Goal: Find specific page/section: Find specific page/section

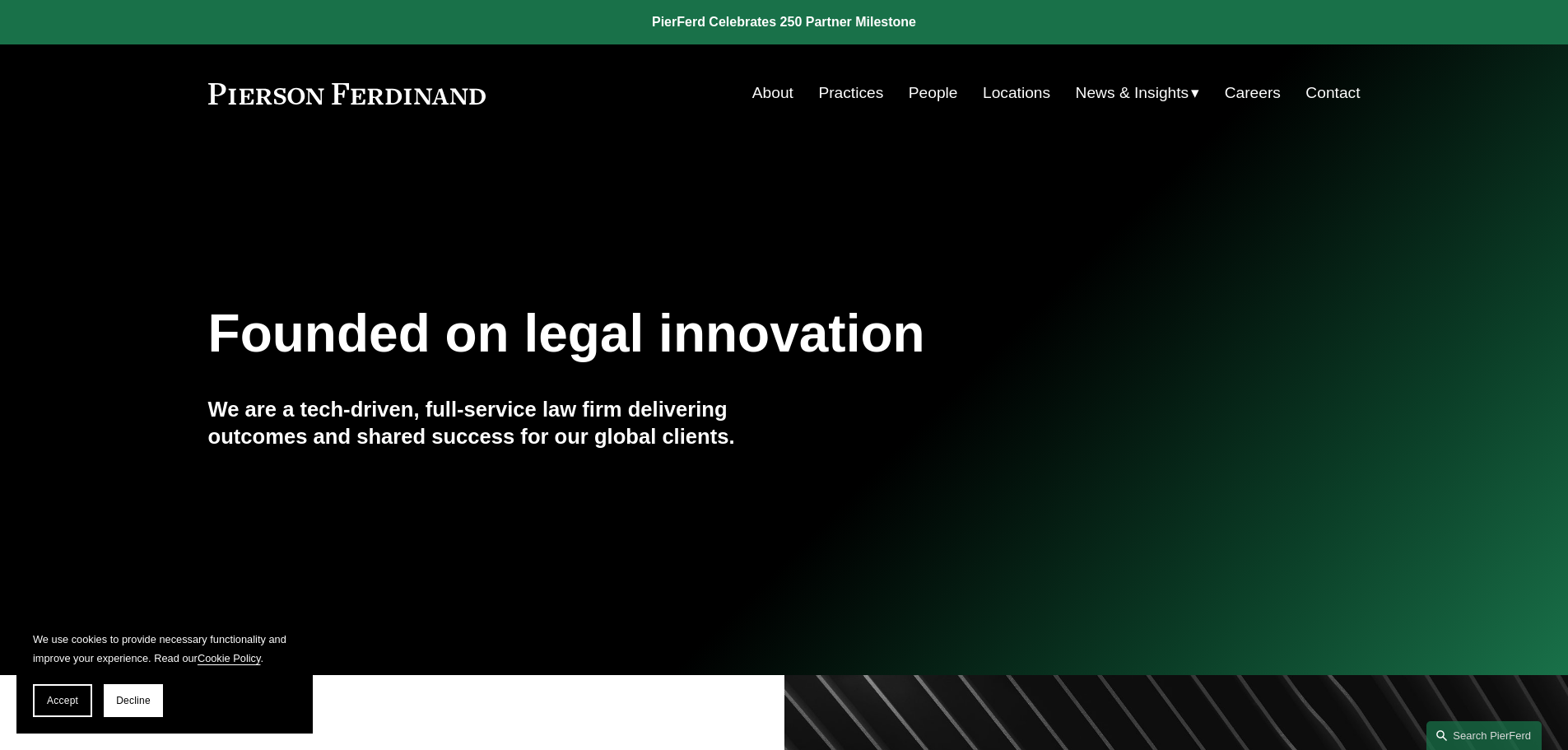
click at [934, 92] on link "People" at bounding box center [933, 93] width 50 height 31
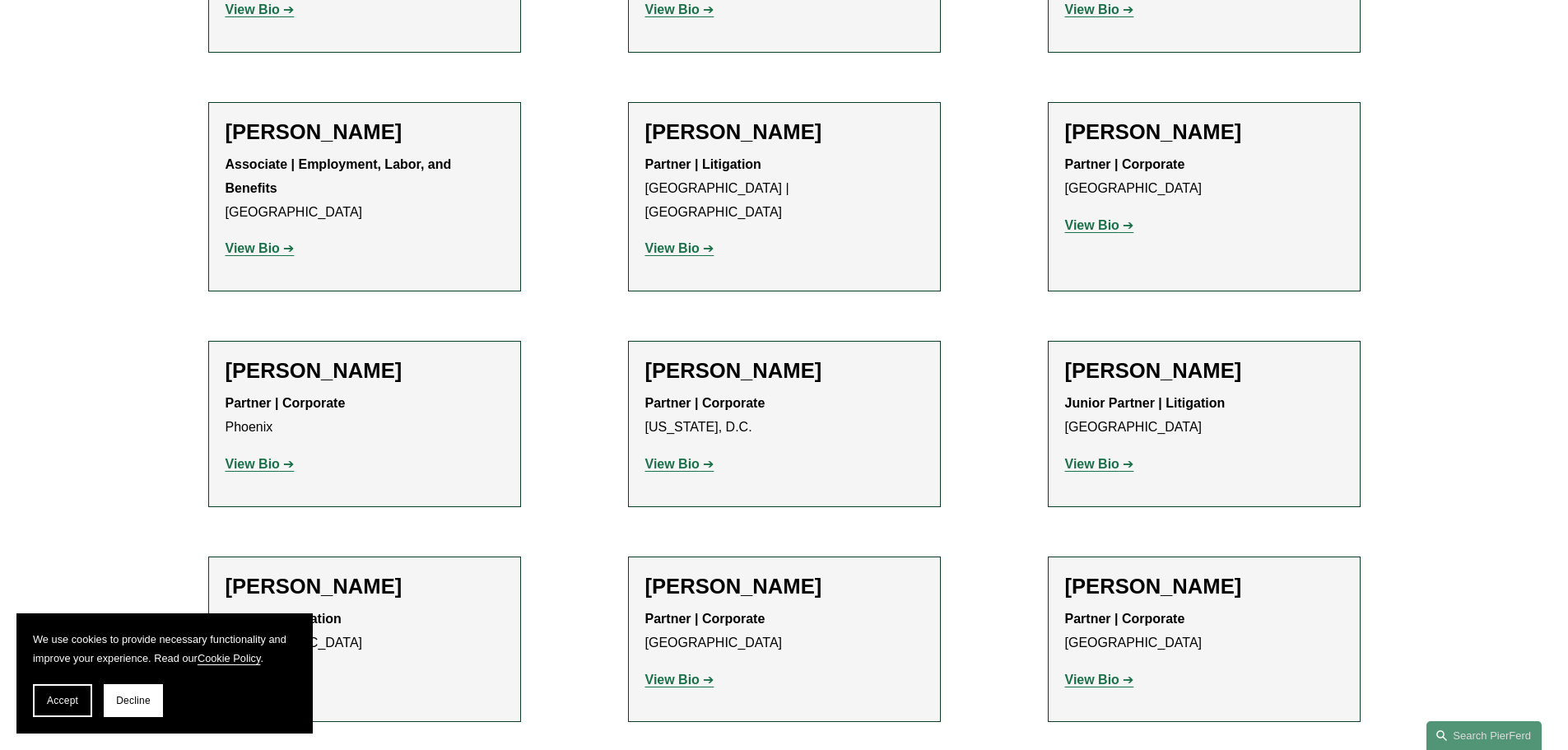
scroll to position [7164, 0]
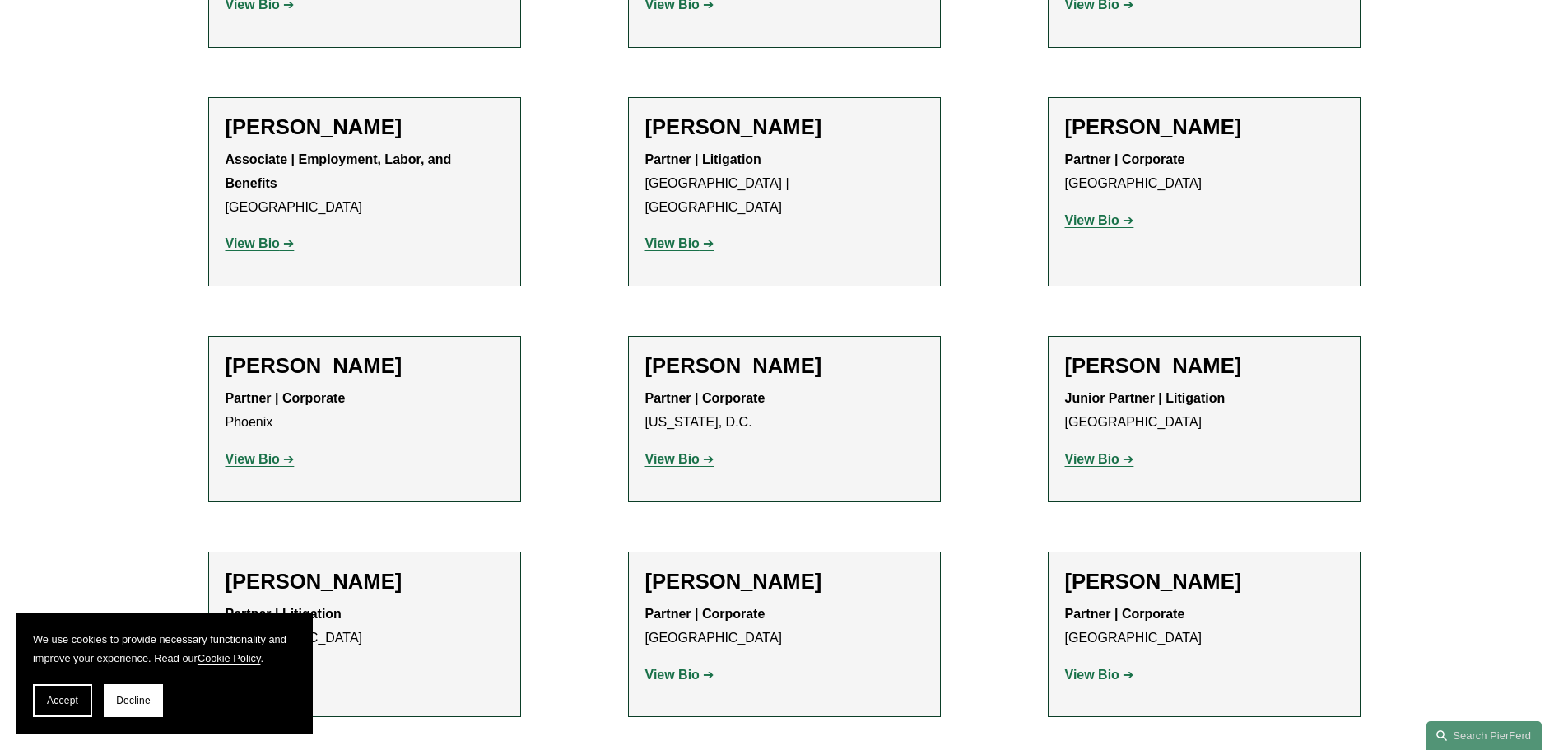
click at [249, 668] on strong "View Bio" at bounding box center [253, 675] width 55 height 14
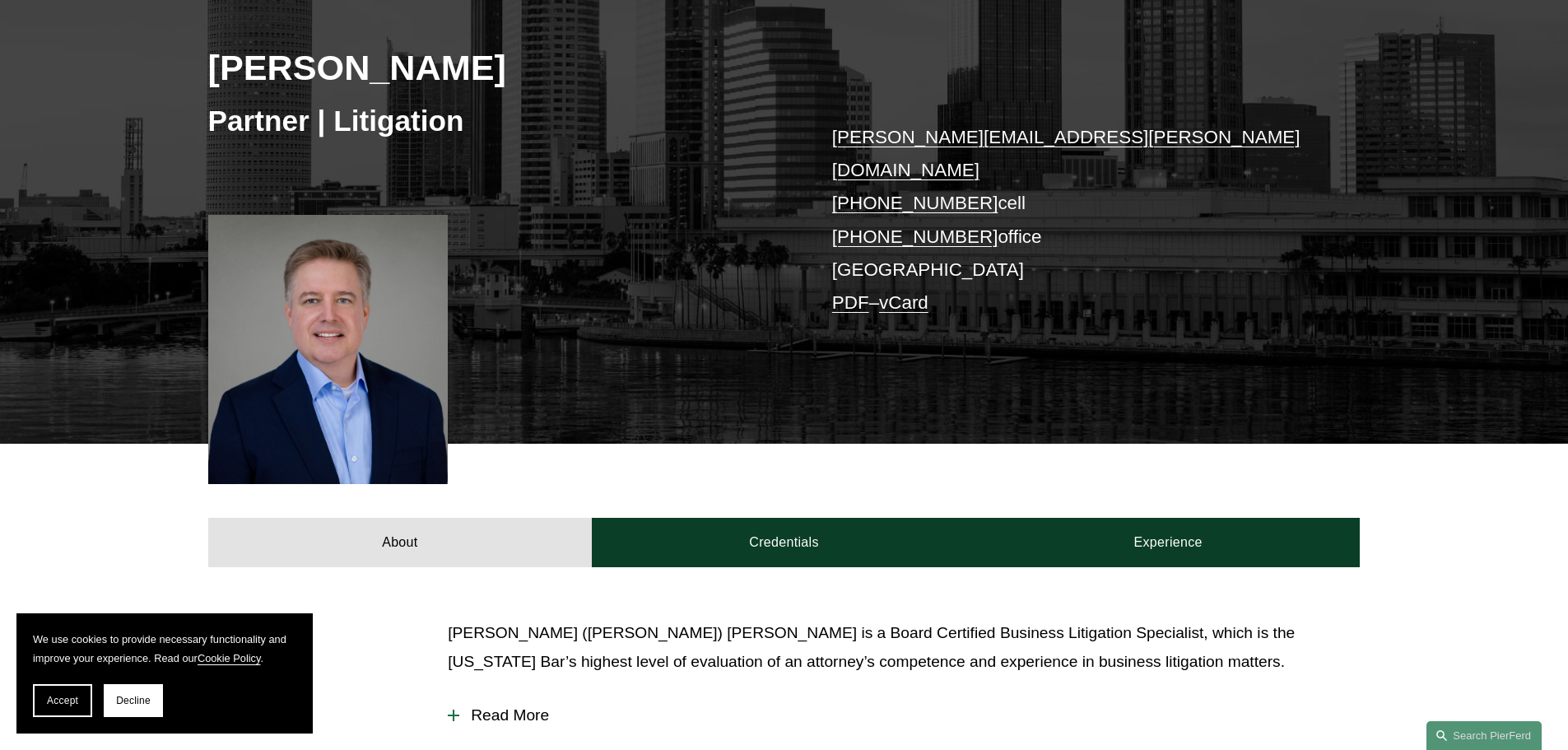
scroll to position [247, 0]
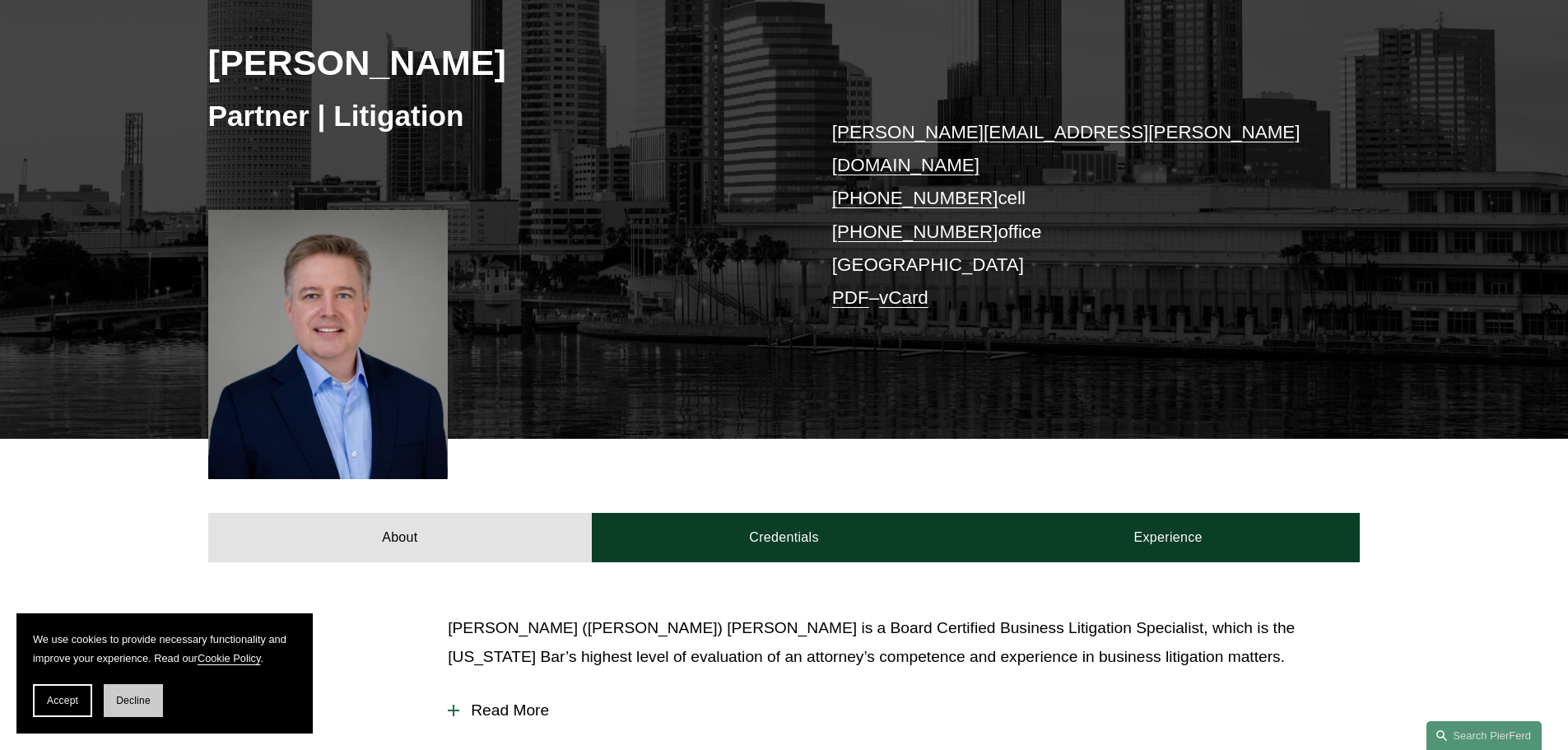
click at [140, 701] on span "Decline" at bounding box center [133, 701] width 34 height 12
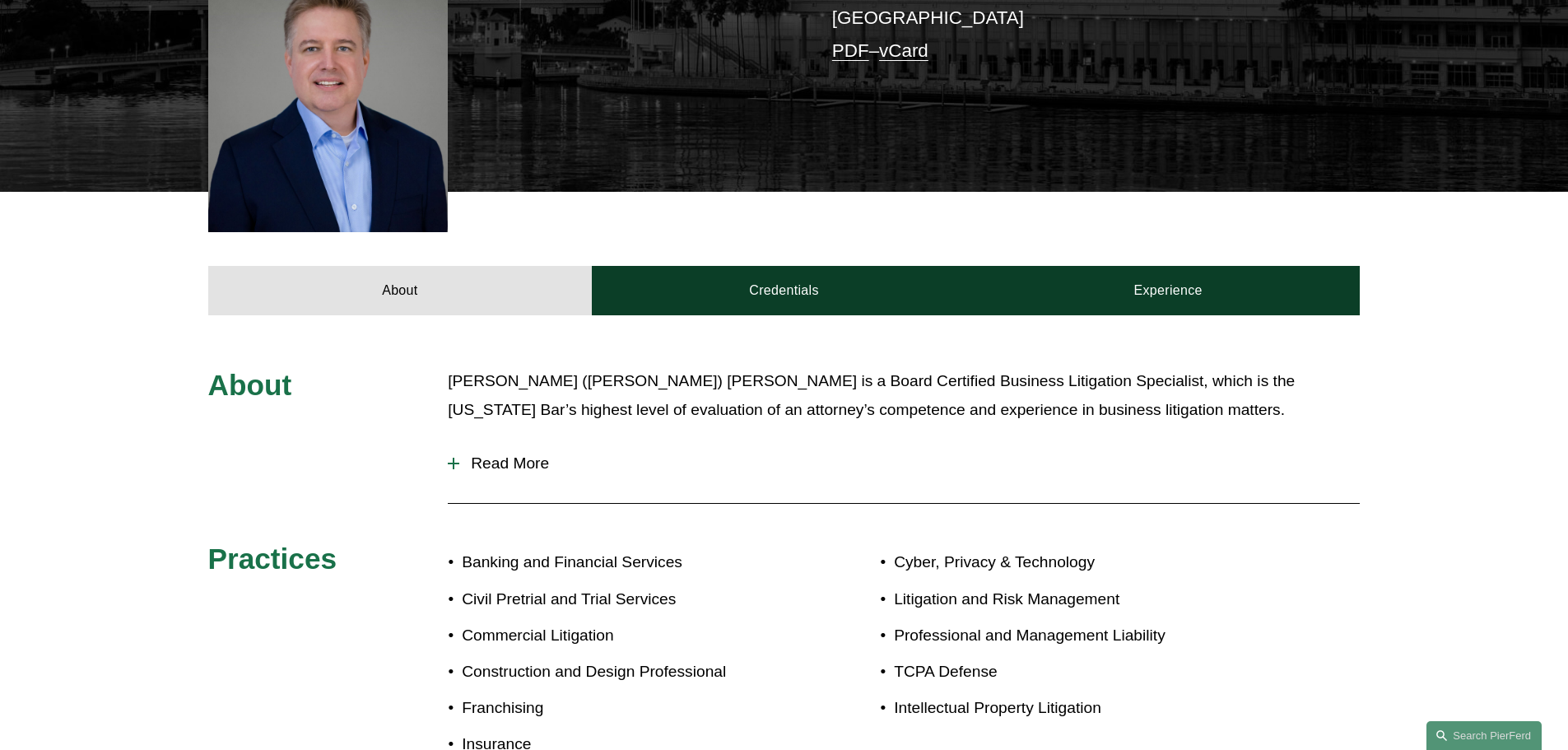
scroll to position [576, 0]
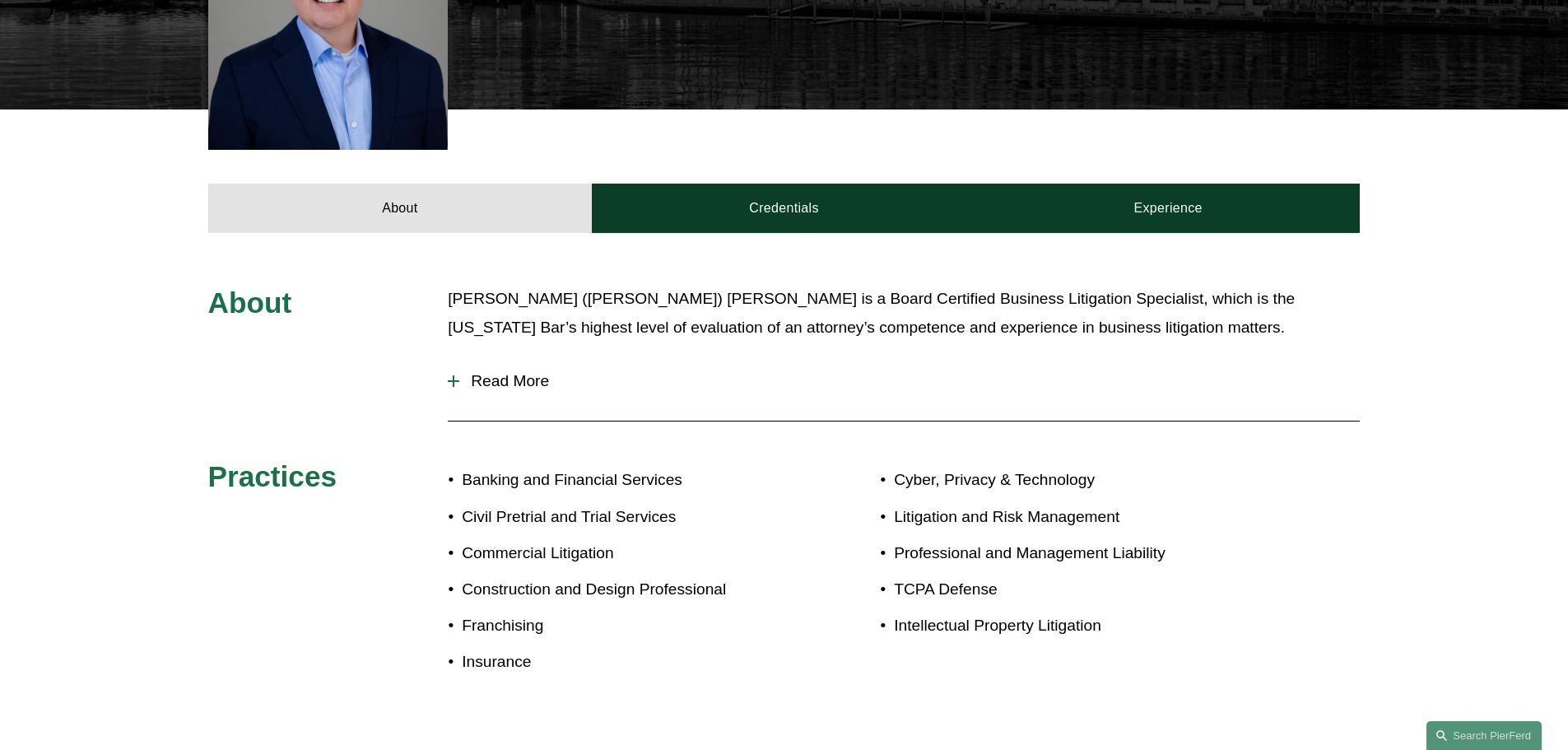
click at [452, 376] on div at bounding box center [454, 382] width 12 height 12
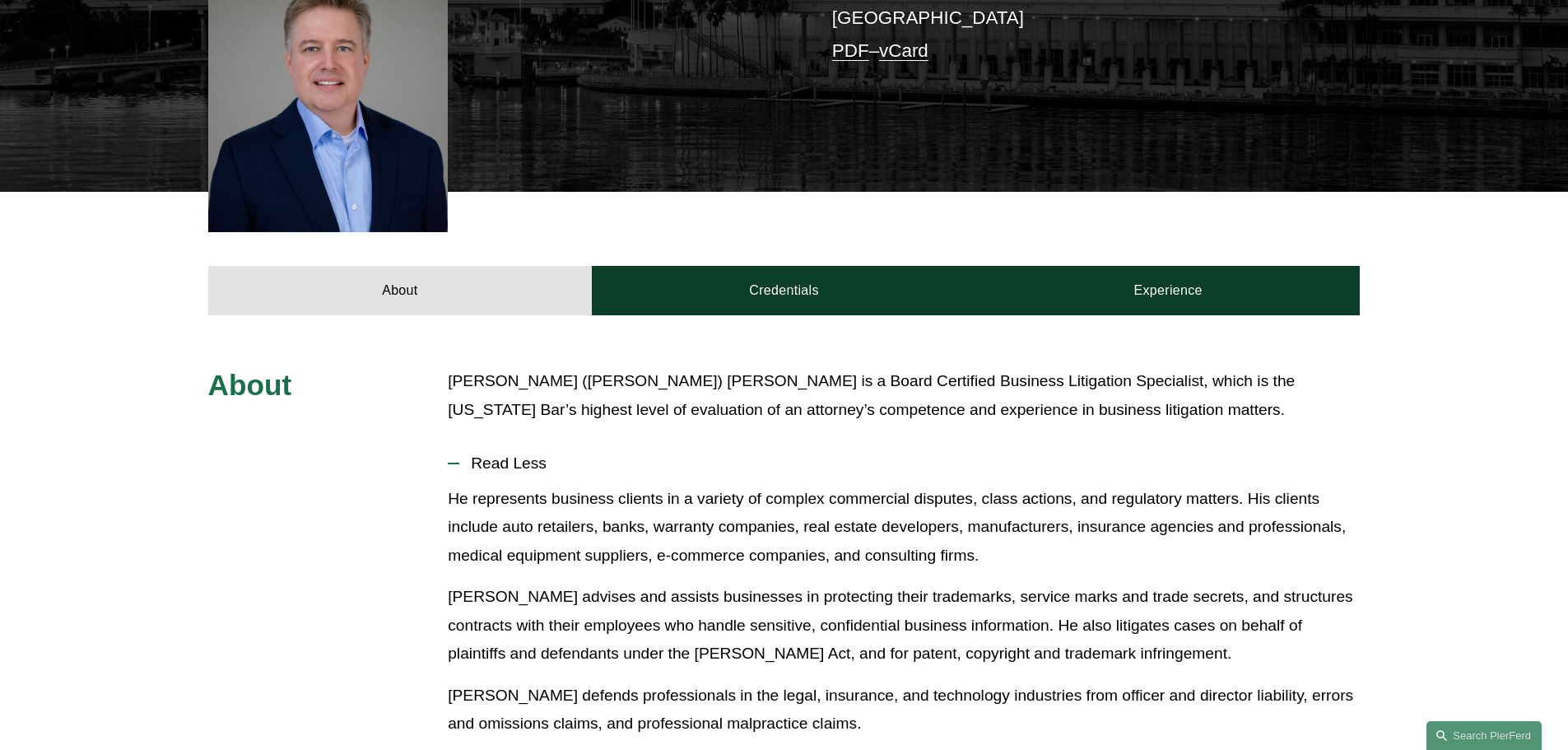
scroll to position [412, 0]
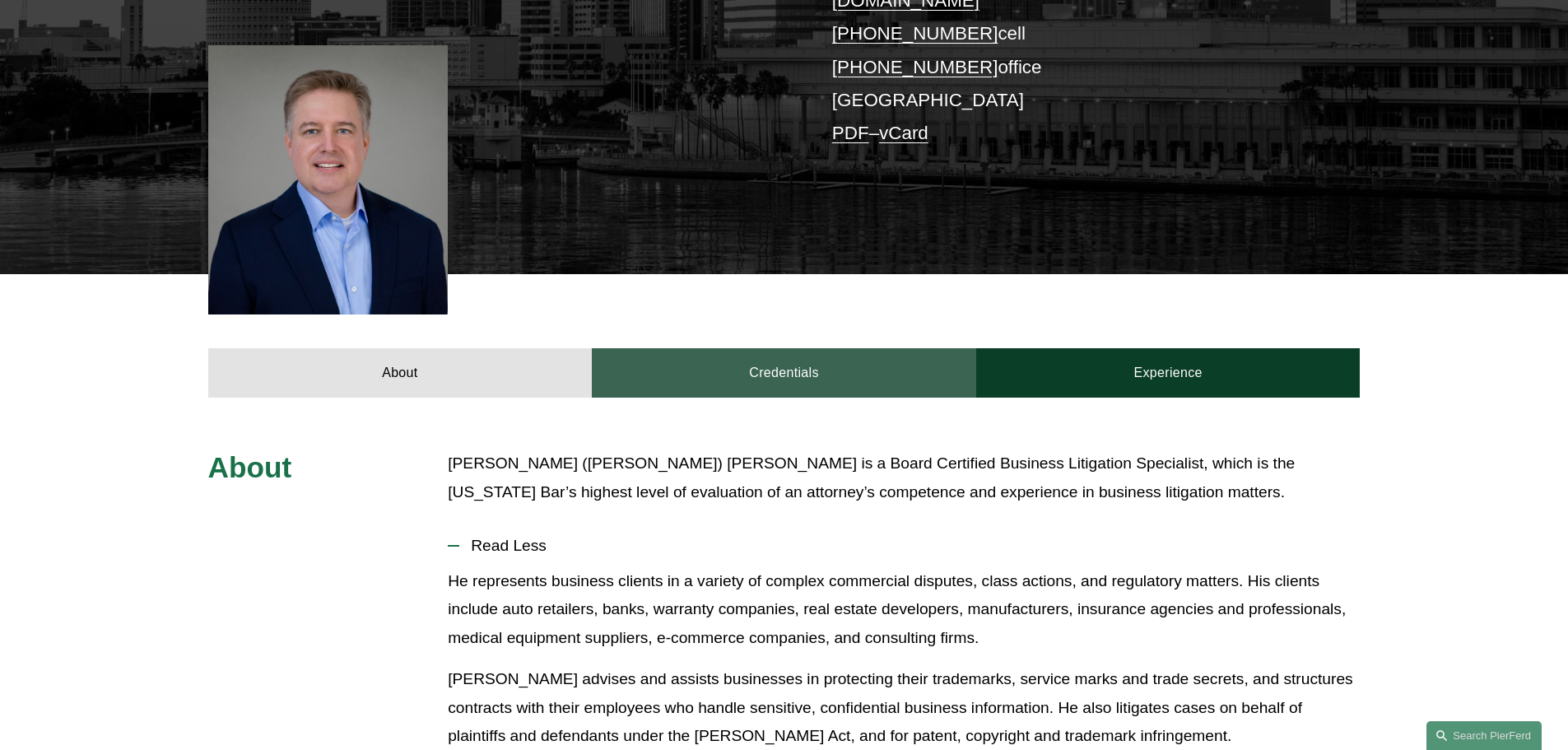
click at [805, 349] on link "Credentials" at bounding box center [784, 373] width 385 height 50
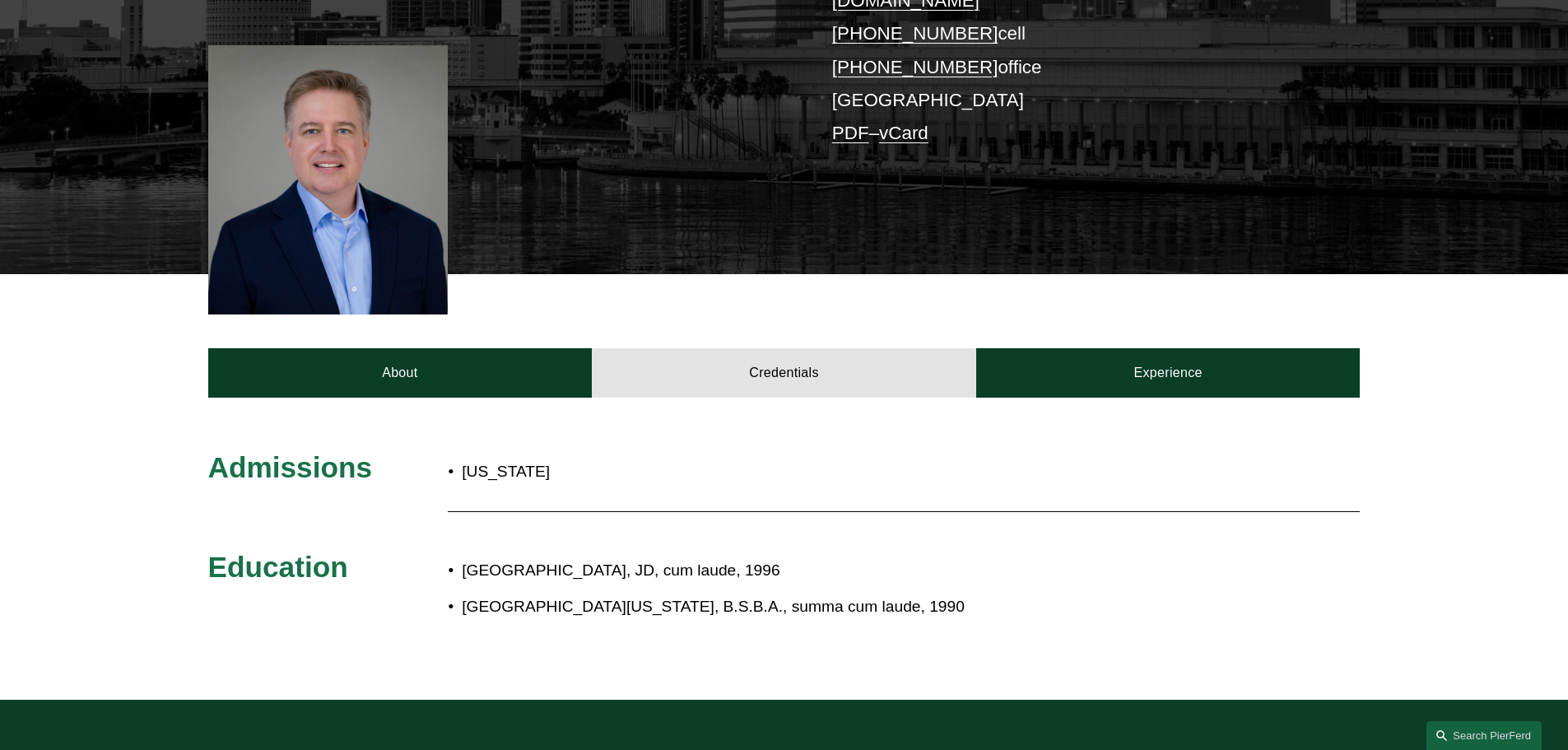
drag, startPoint x: 871, startPoint y: 544, endPoint x: 377, endPoint y: 502, distance: 495.8
click at [445, 513] on div "Admissions [US_STATE] Education [GEOGRAPHIC_DATA], JD, cum laude, 1996 [GEOGRAP…" at bounding box center [784, 548] width 1568 height 198
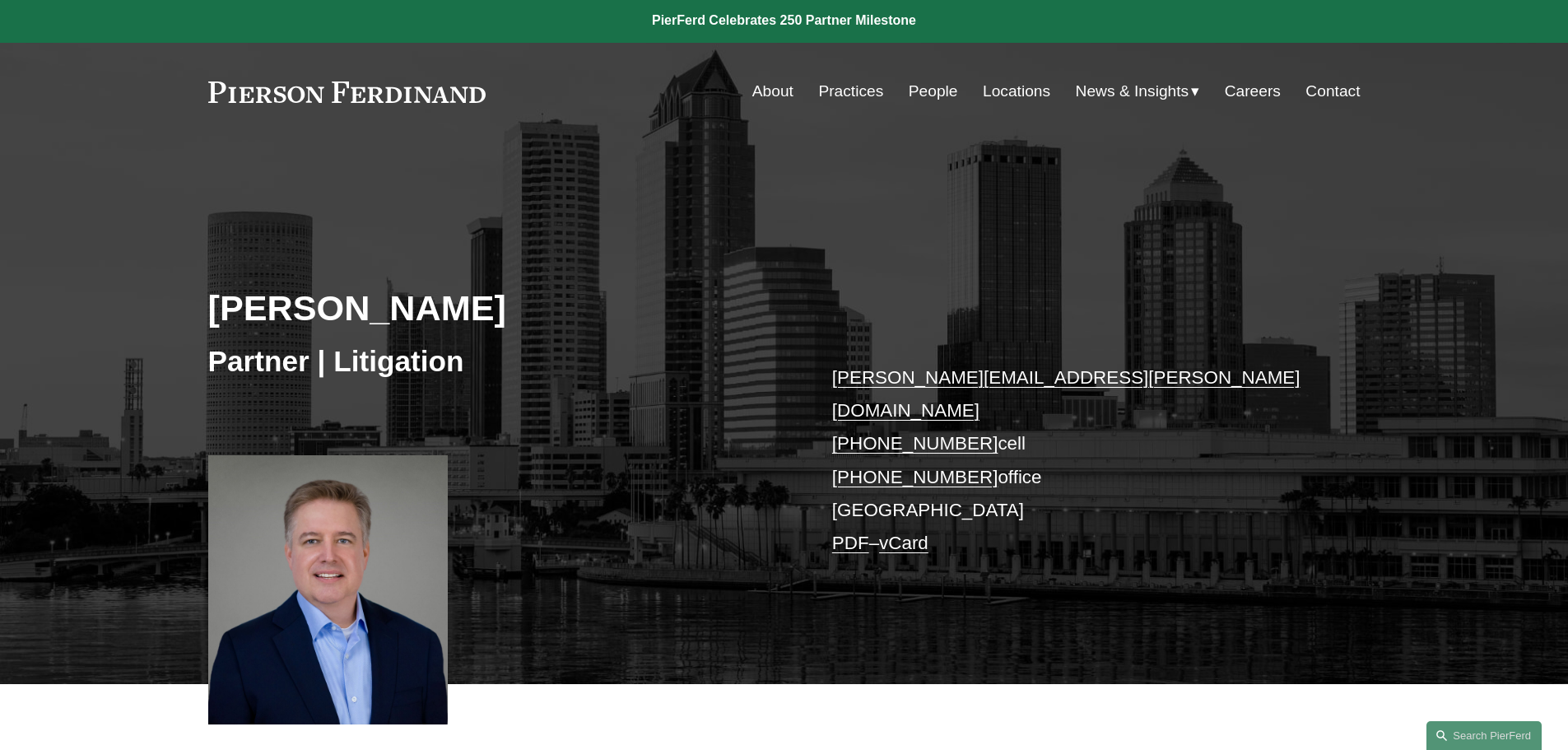
scroll to position [0, 0]
